Goal: Check status: Check status

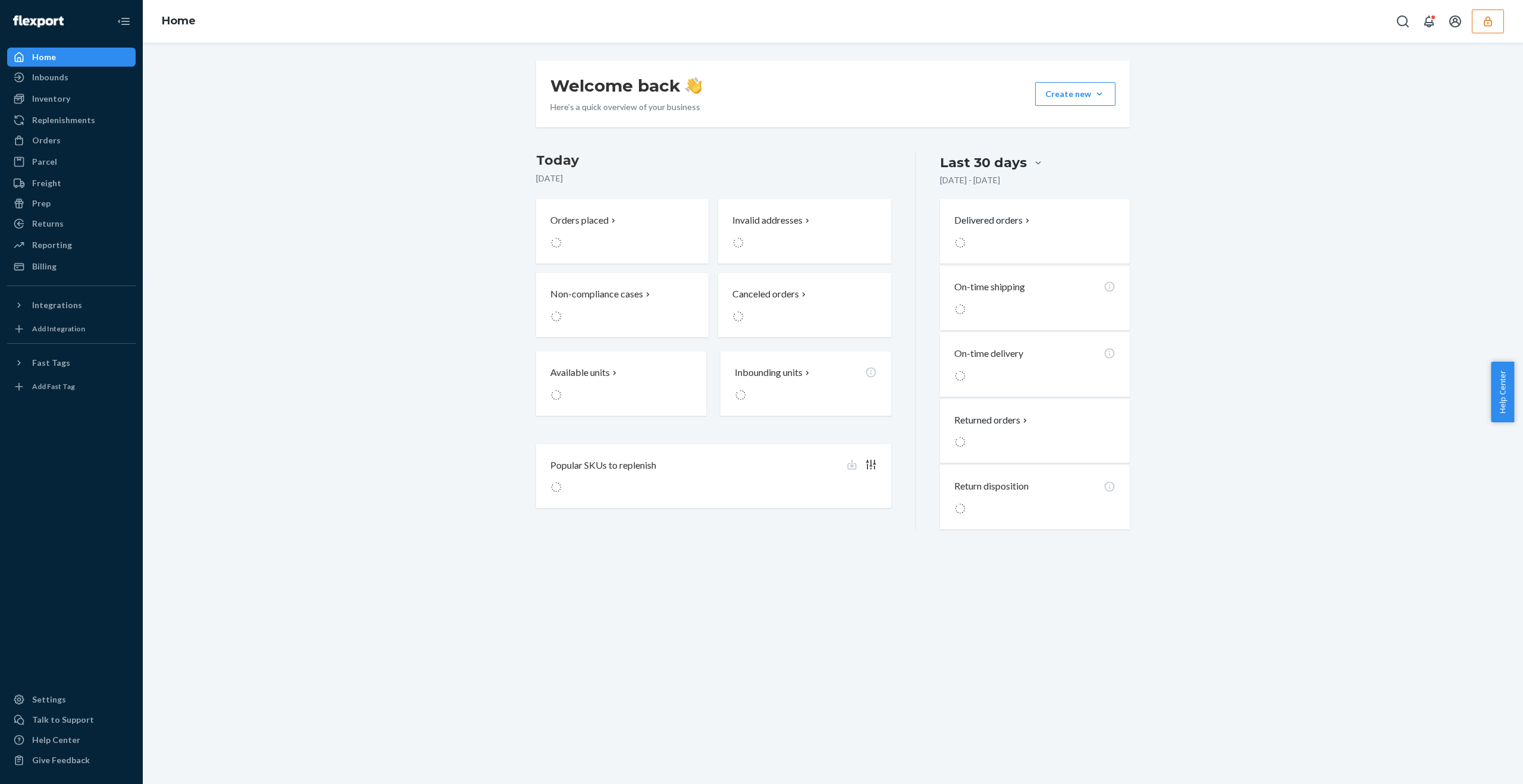
click at [1489, 22] on icon "button" at bounding box center [1488, 22] width 12 height 12
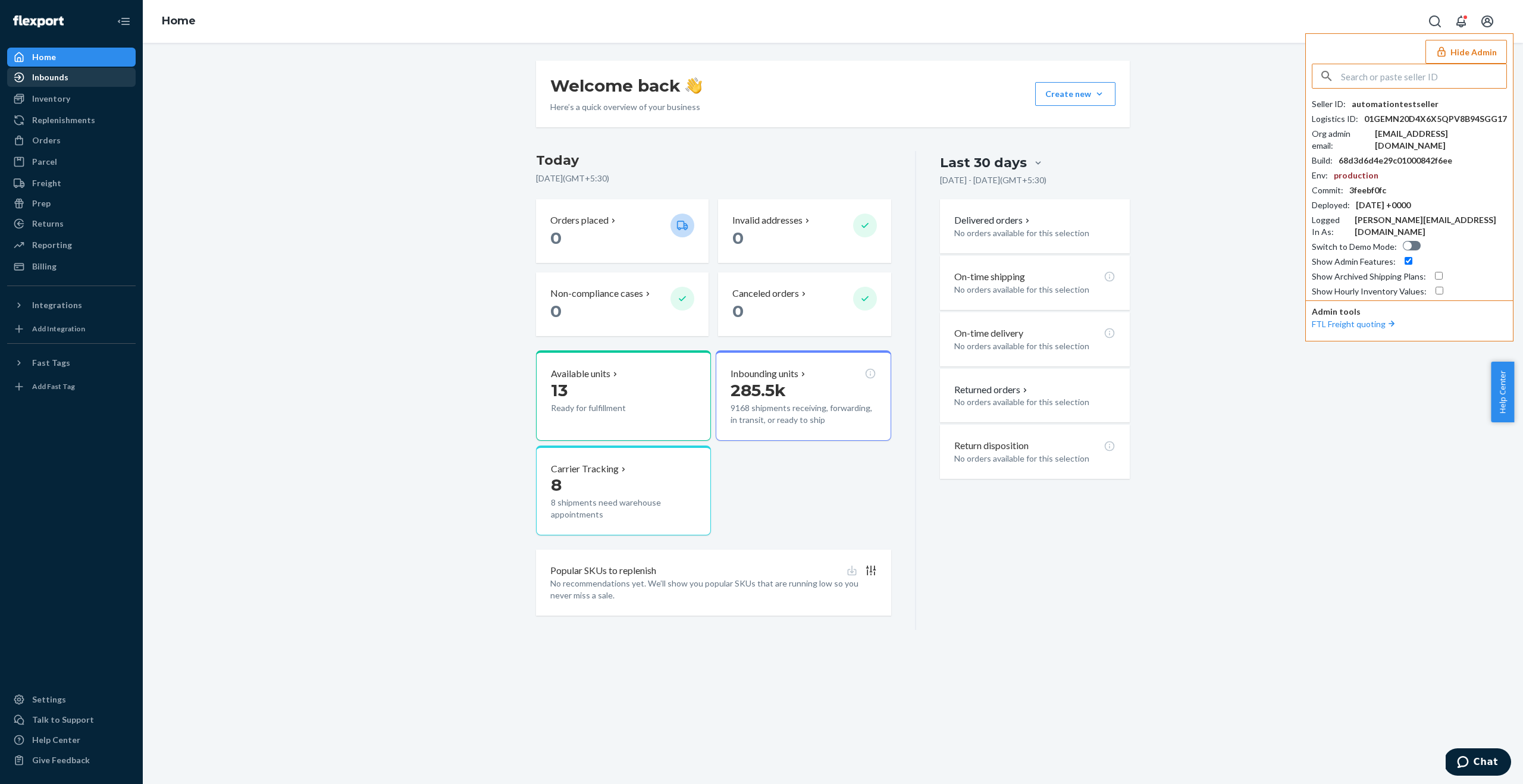
click at [52, 80] on div "Inbounds" at bounding box center [51, 77] width 37 height 12
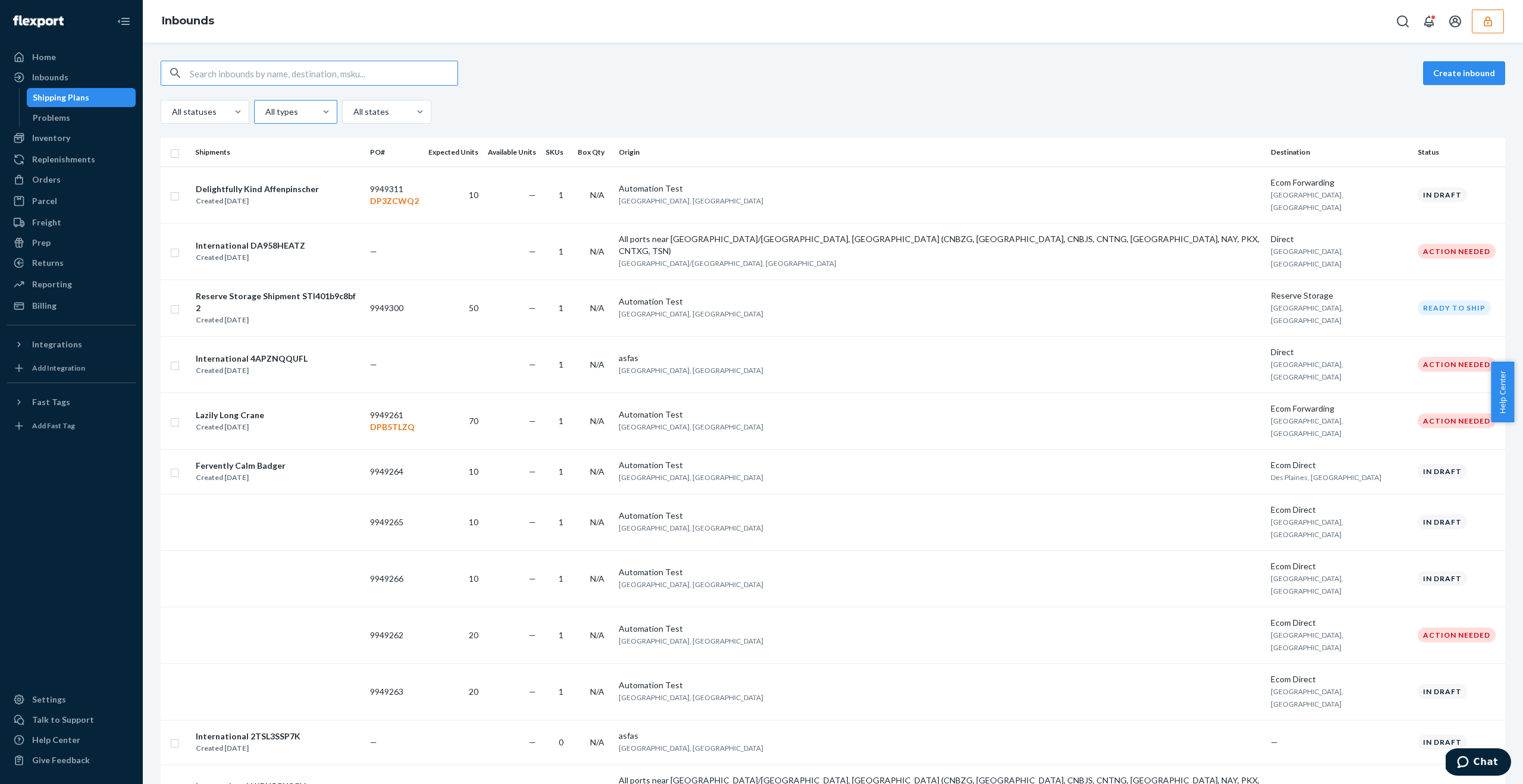
click at [302, 110] on div at bounding box center [294, 112] width 61 height 14
click at [266, 110] on input "All types" at bounding box center [264, 112] width 1 height 12
click at [295, 165] on div "Direct" at bounding box center [296, 164] width 78 height 24
click at [266, 117] on input "option Direct focused, 2 of 4. 4 results available. Use Up and Down to choose o…" at bounding box center [264, 112] width 1 height 12
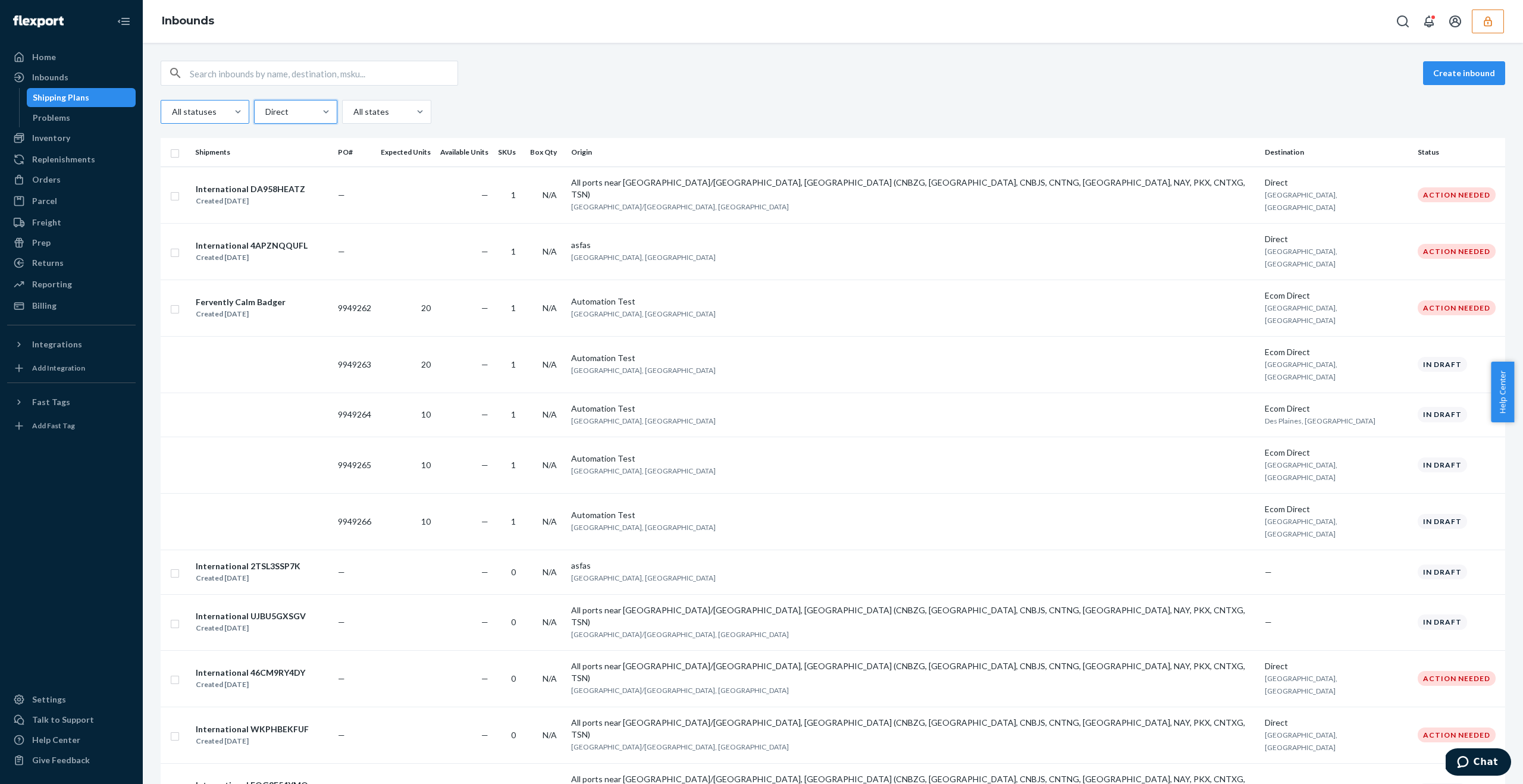
click at [199, 112] on div at bounding box center [203, 112] width 66 height 14
click at [172, 112] on input "All statuses" at bounding box center [171, 112] width 1 height 12
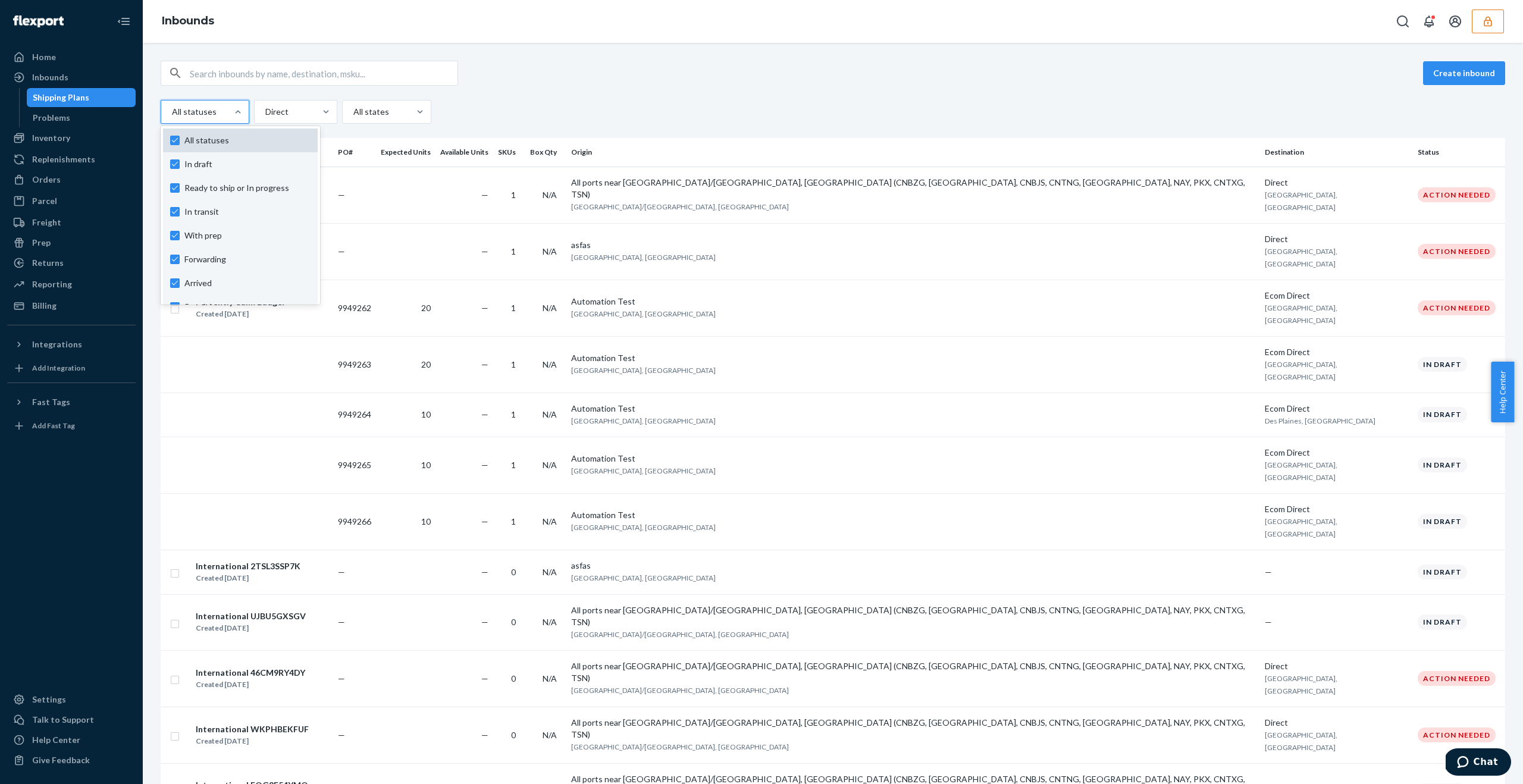
click at [174, 136] on label "All statuses" at bounding box center [240, 140] width 141 height 12
checkbox input "false"
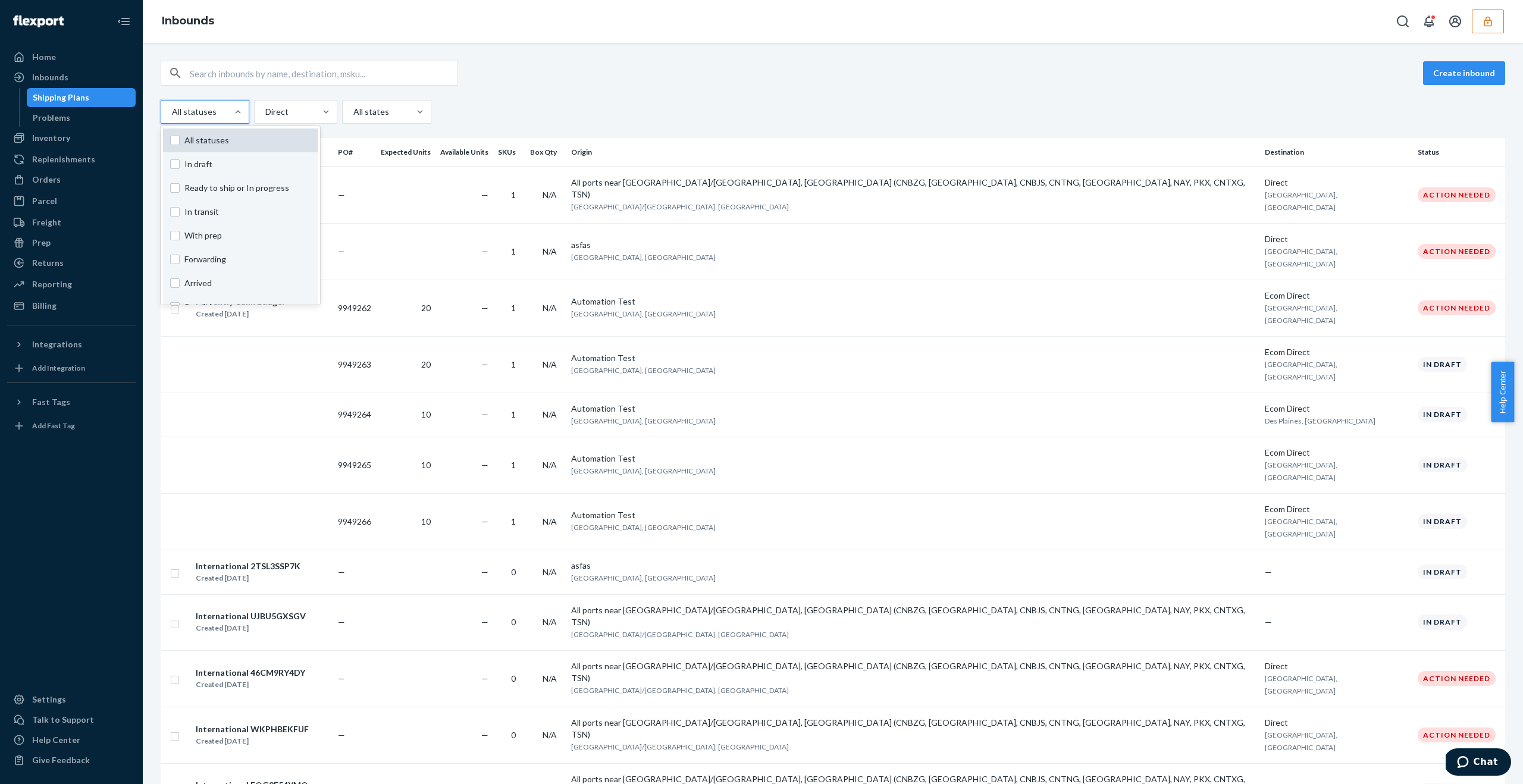
checkbox input "false"
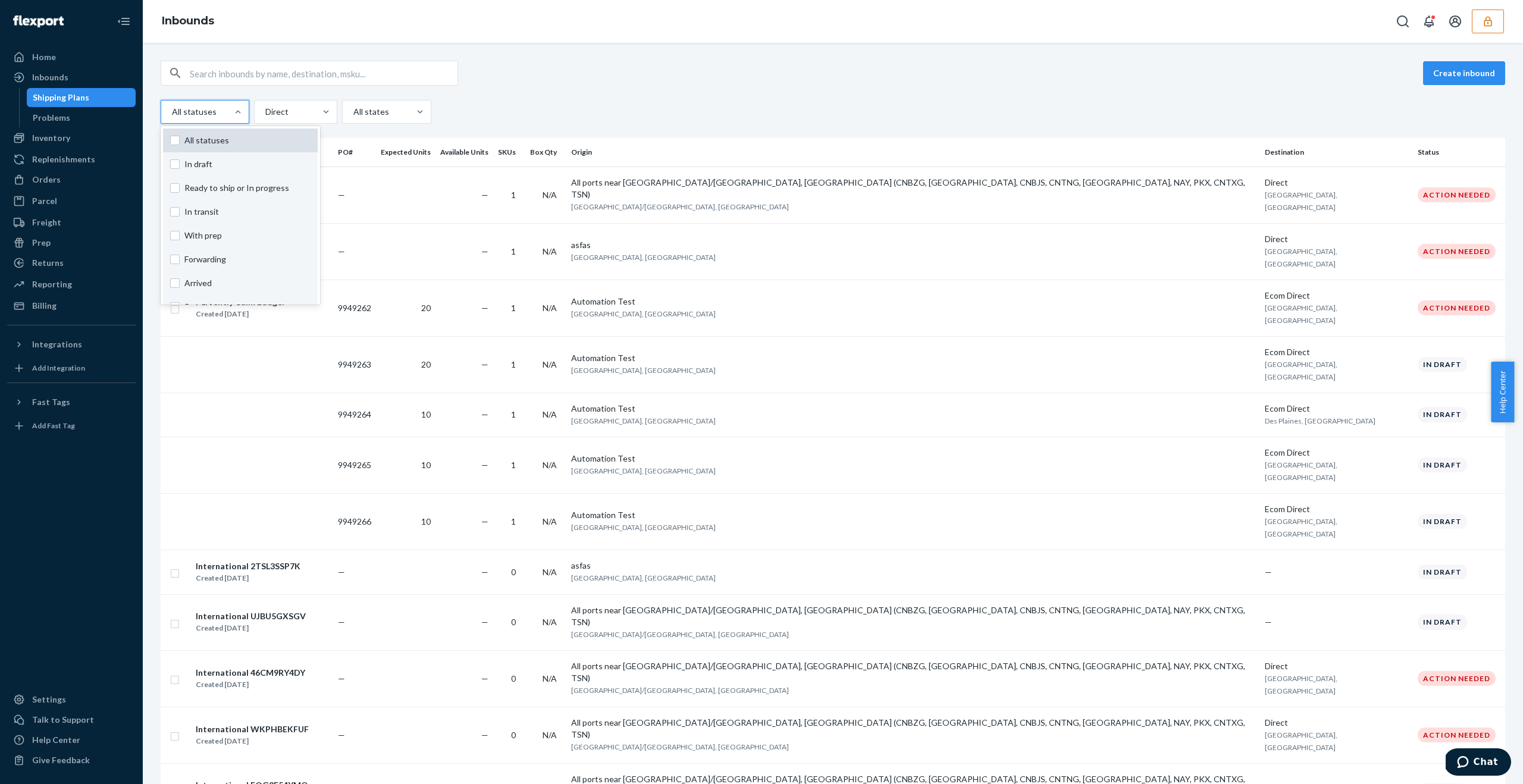
checkbox input "false"
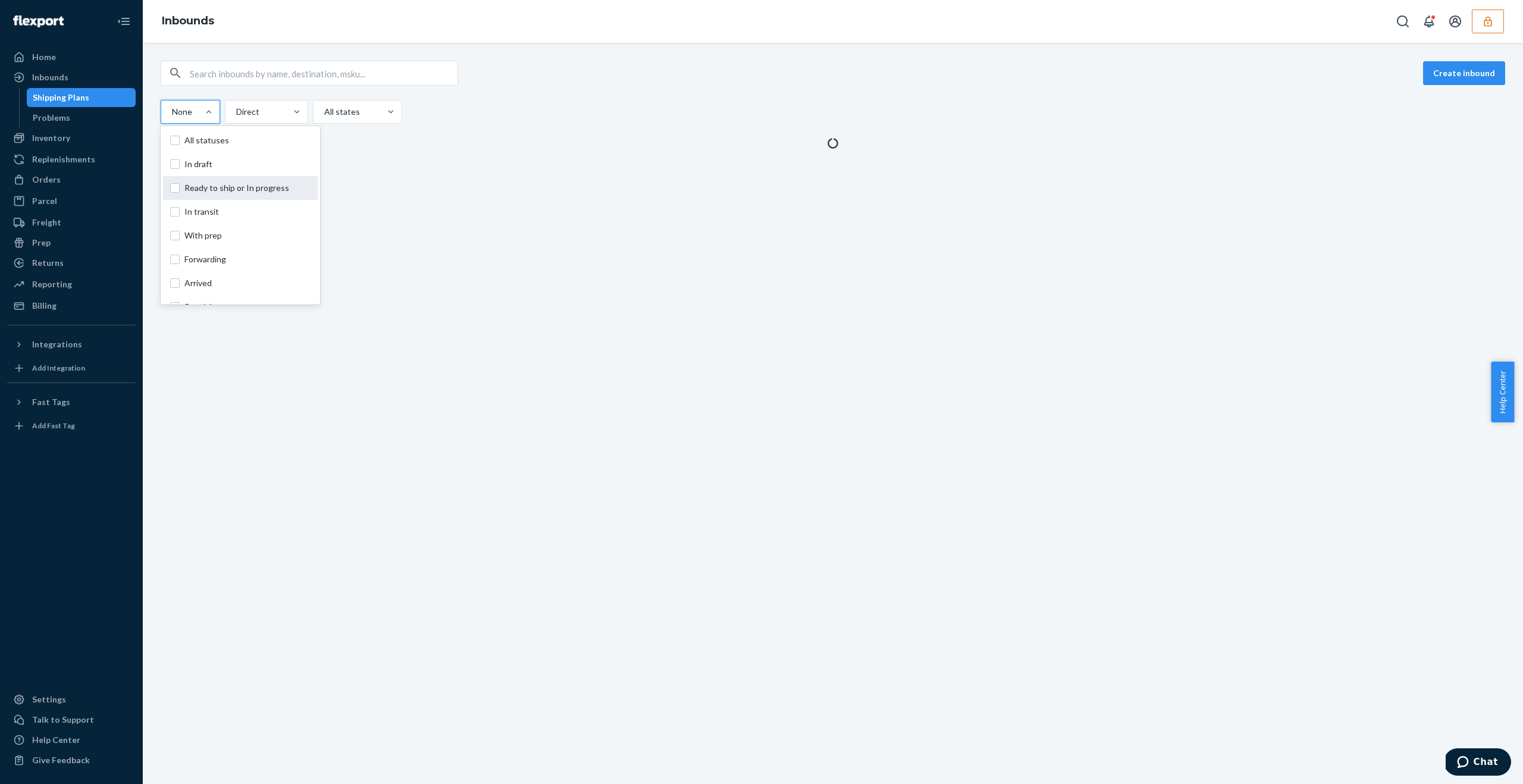
click at [182, 188] on label "Ready to ship or In progress" at bounding box center [240, 188] width 141 height 12
checkbox input "true"
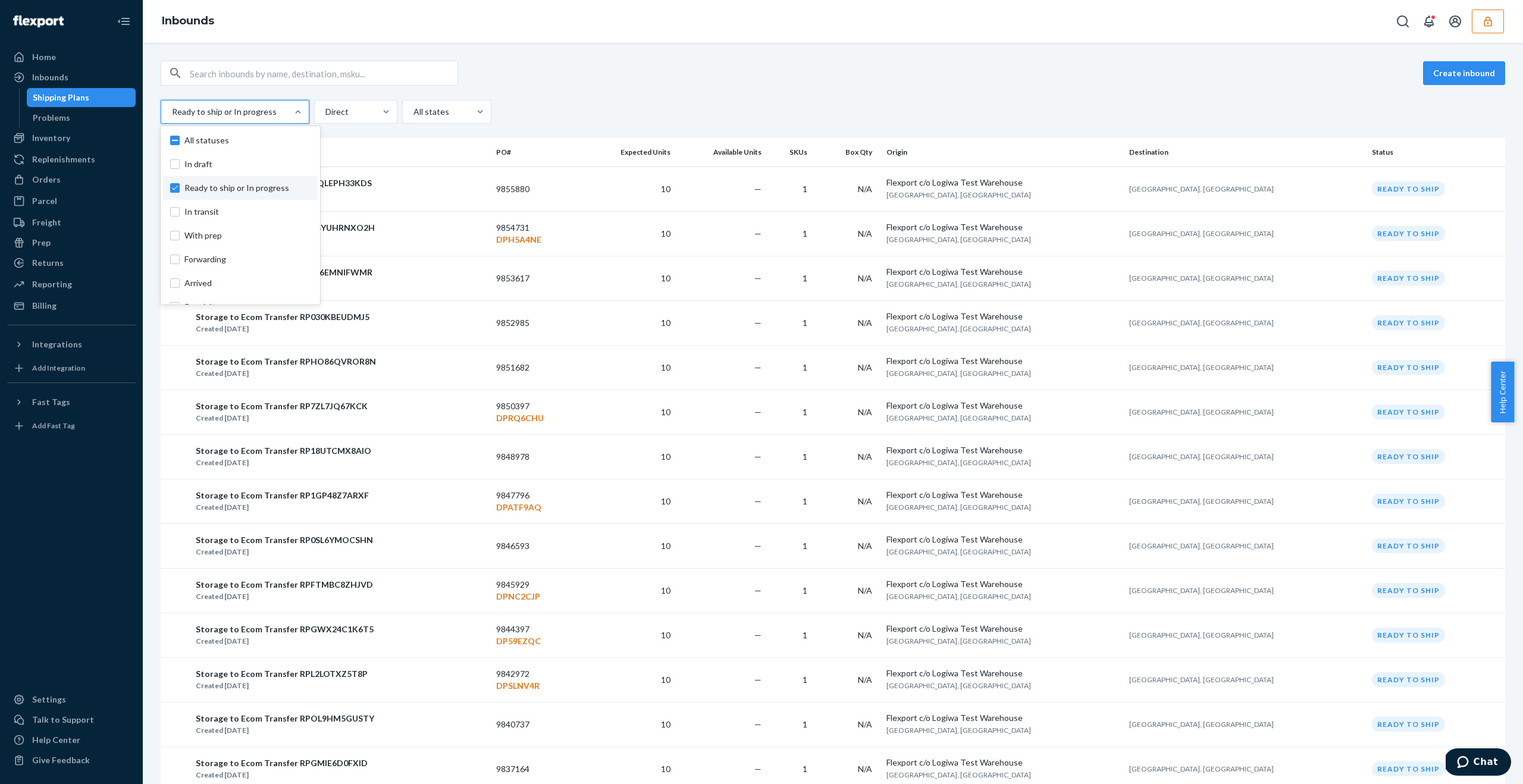
click at [715, 71] on div "Create inbound" at bounding box center [833, 73] width 1345 height 25
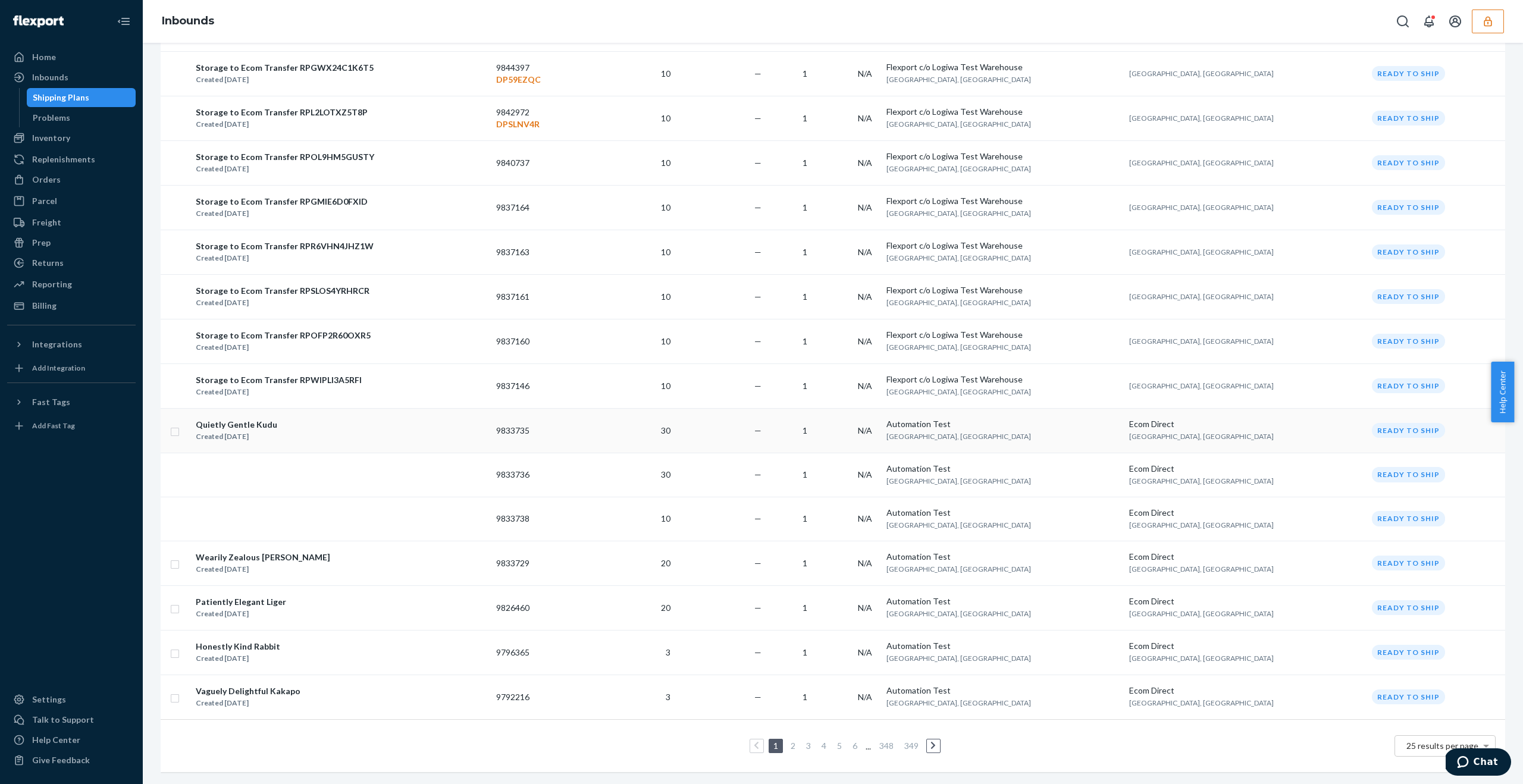
click at [337, 422] on div "Quietly Gentle Kudu Created [DATE]" at bounding box center [341, 431] width 292 height 25
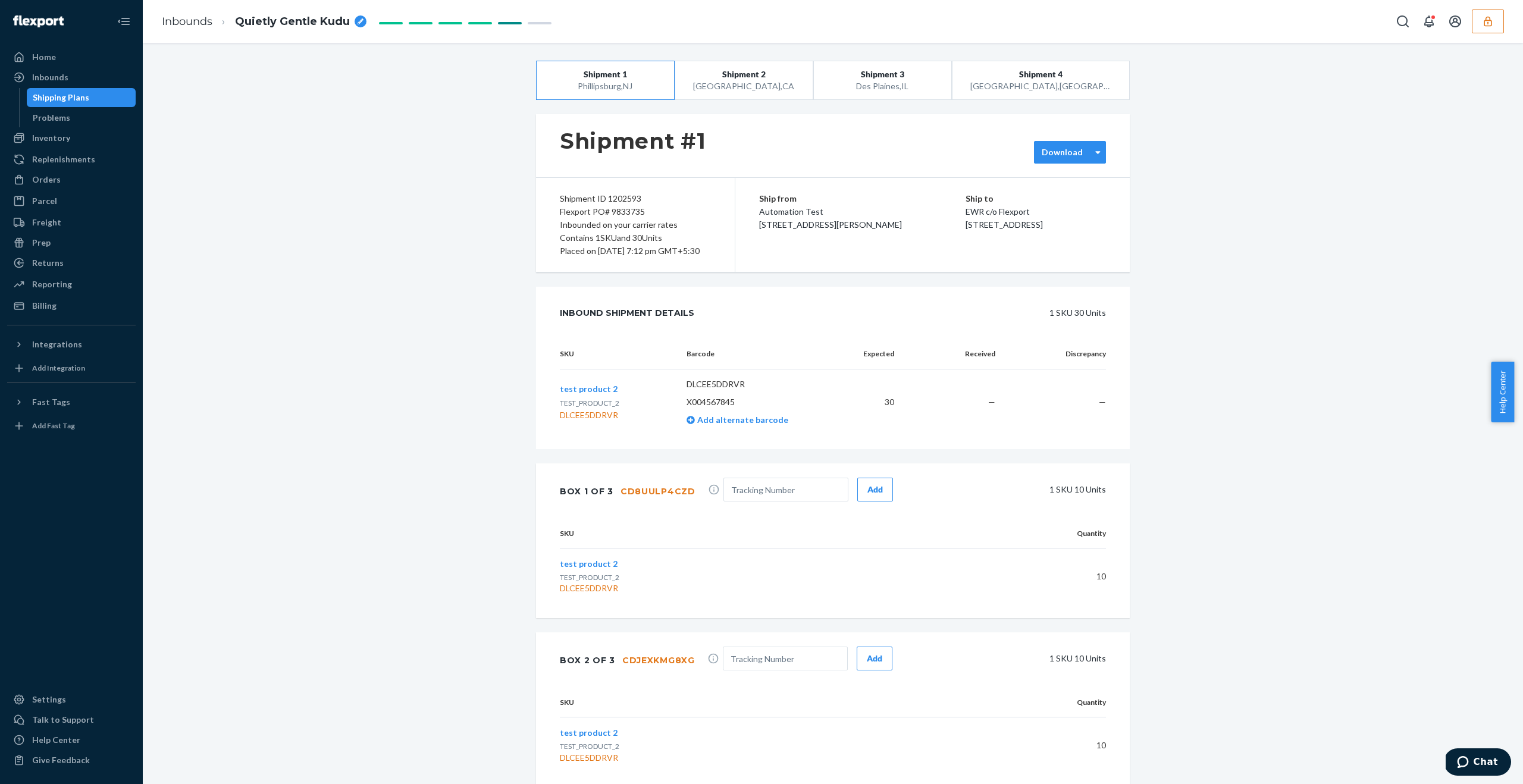
click at [1056, 152] on label "Download" at bounding box center [1061, 152] width 41 height 12
click at [1057, 181] on div "Barcode labels" at bounding box center [1106, 179] width 128 height 12
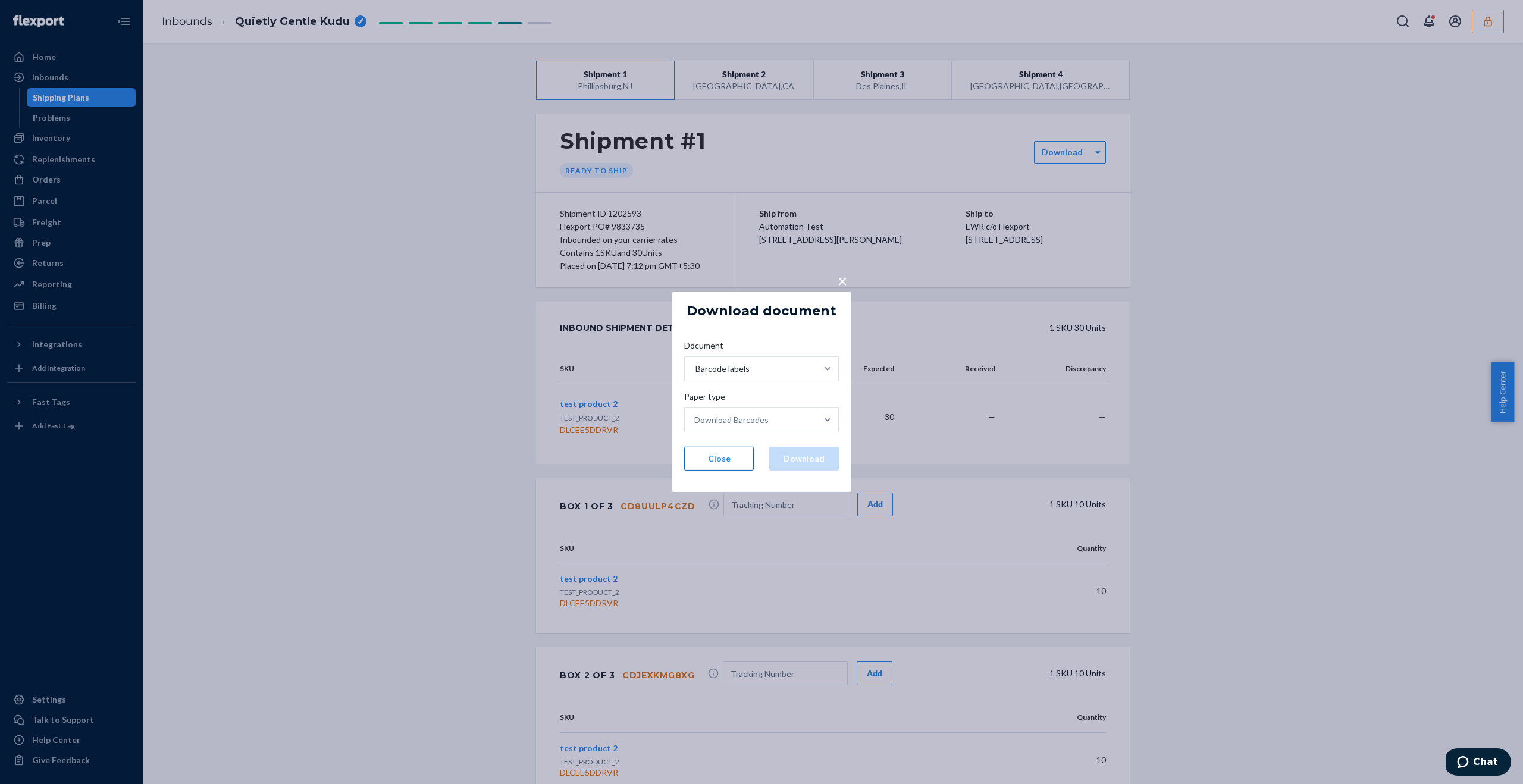
click at [721, 464] on button "Close" at bounding box center [719, 458] width 70 height 24
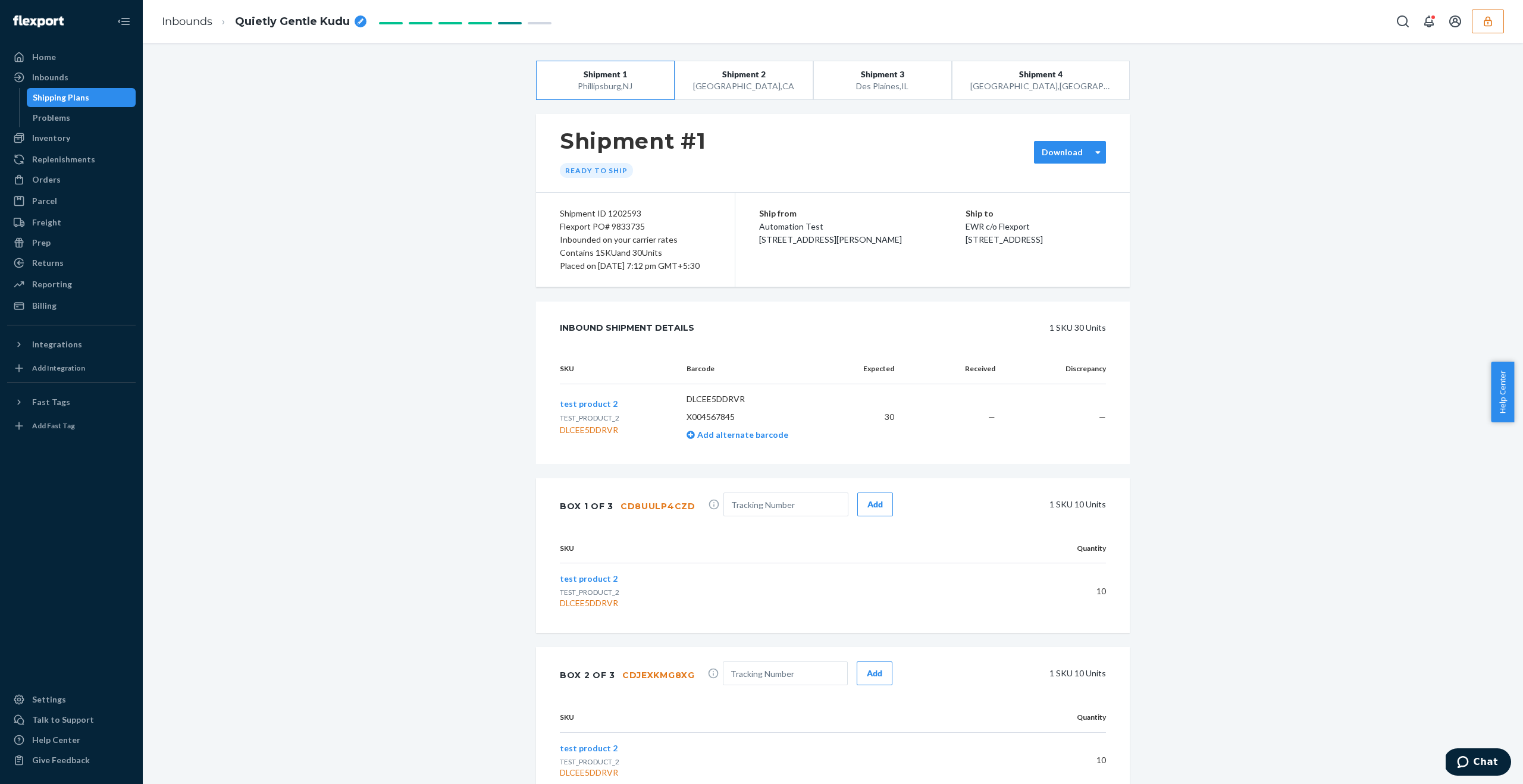
click at [1066, 151] on label "Download" at bounding box center [1061, 152] width 41 height 12
click at [1062, 226] on div "Box contents labels" at bounding box center [1106, 221] width 128 height 12
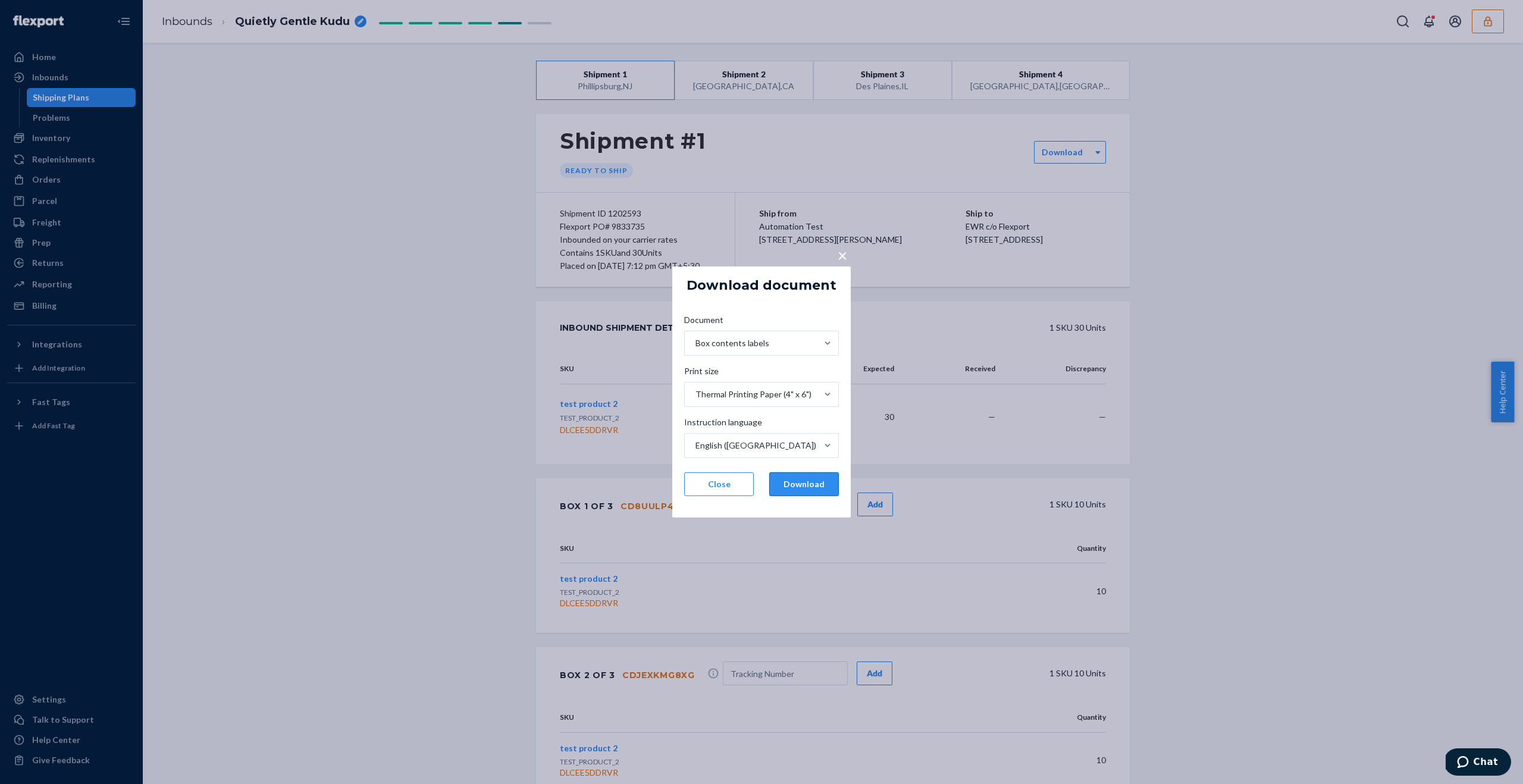
click at [805, 492] on button "Download" at bounding box center [804, 484] width 70 height 24
